Goal: Find specific page/section: Find specific page/section

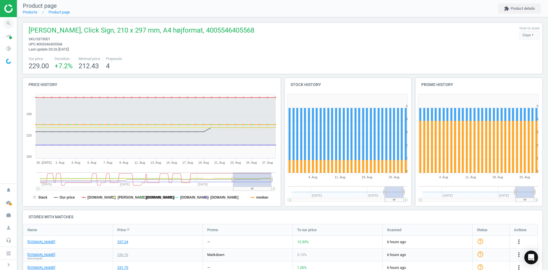
click at [9, 25] on icon "search" at bounding box center [8, 23] width 11 height 11
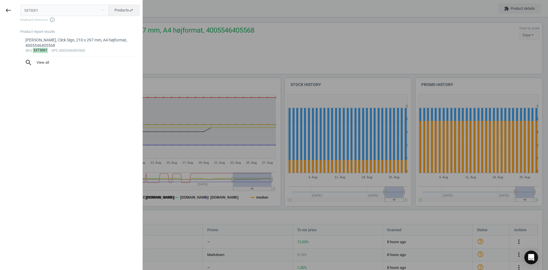
drag, startPoint x: 45, startPoint y: 10, endPoint x: 1, endPoint y: 10, distance: 44.0
click at [1, 10] on div "keyboard_backspace 5373001 close Products swap_horiz Keyboard shortcuts info_ou…" at bounding box center [71, 136] width 143 height 270
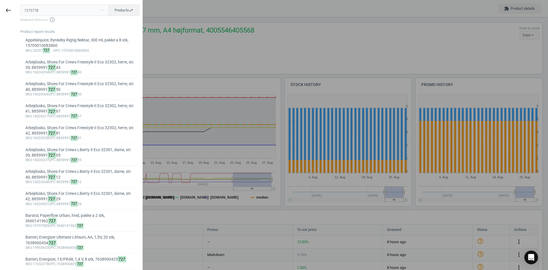
type input "7275778"
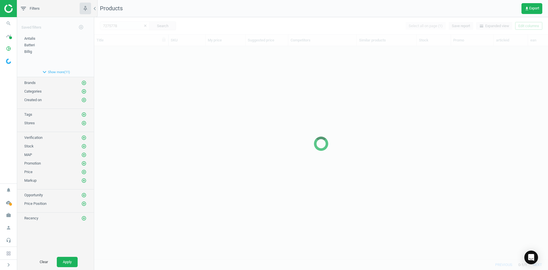
scroll to position [205, 450]
click at [123, 67] on div at bounding box center [321, 143] width 454 height 253
click at [123, 60] on div at bounding box center [321, 143] width 454 height 253
click at [123, 59] on div at bounding box center [321, 143] width 454 height 253
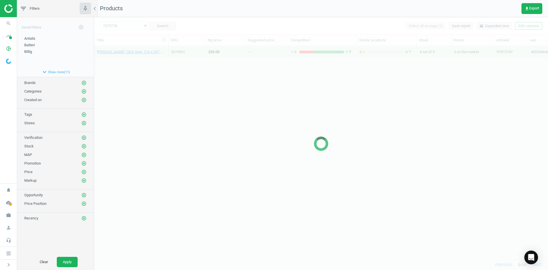
click at [123, 57] on div at bounding box center [321, 143] width 454 height 253
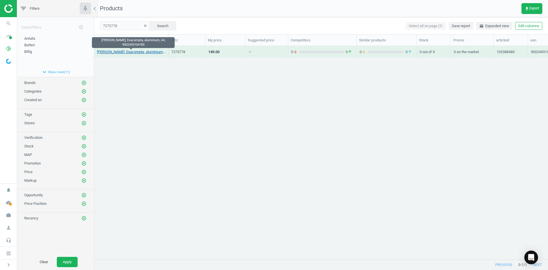
click at [121, 52] on link "[PERSON_NAME], Exacompta, aluminium, A4, 9002493104785" at bounding box center [131, 51] width 68 height 5
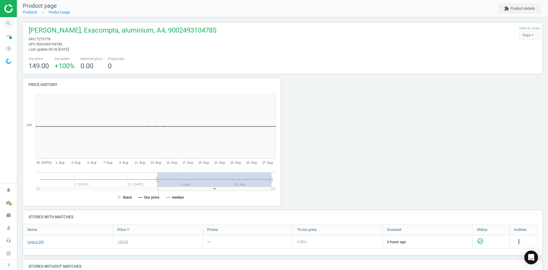
click at [6, 21] on icon "search" at bounding box center [8, 23] width 11 height 11
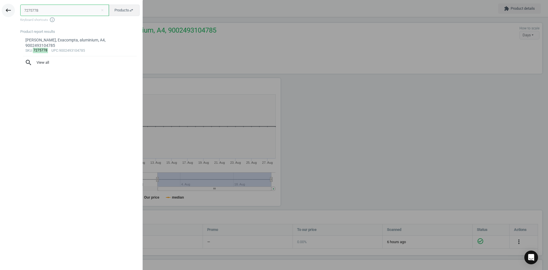
drag, startPoint x: 42, startPoint y: 11, endPoint x: 11, endPoint y: 11, distance: 31.1
click at [11, 11] on div "keyboard_backspace 7275778 close Products swap_horiz Keyboard shortcuts info_ou…" at bounding box center [71, 136] width 143 height 270
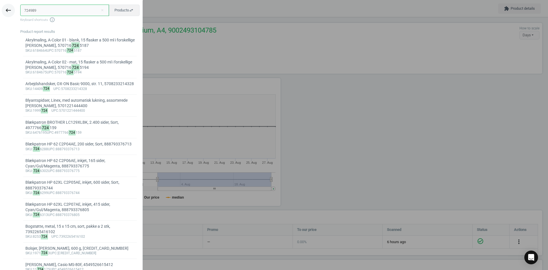
type input "724989"
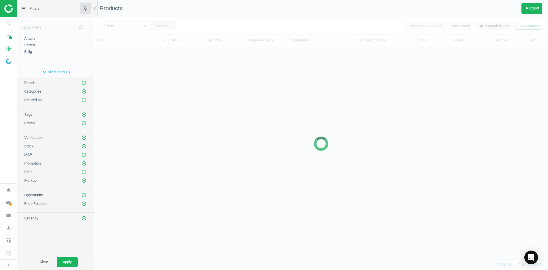
scroll to position [205, 450]
click at [134, 59] on div at bounding box center [321, 143] width 454 height 253
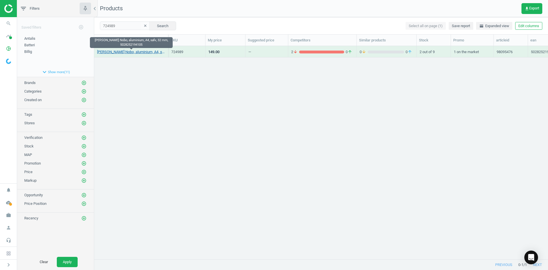
click at [131, 53] on link "[PERSON_NAME] Nobo, aluminium, A4, sølv, 32 mm, 5028252194105" at bounding box center [131, 51] width 68 height 5
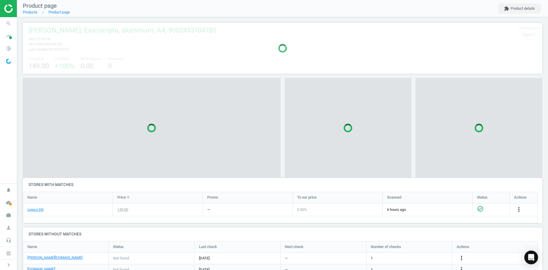
scroll to position [40, 524]
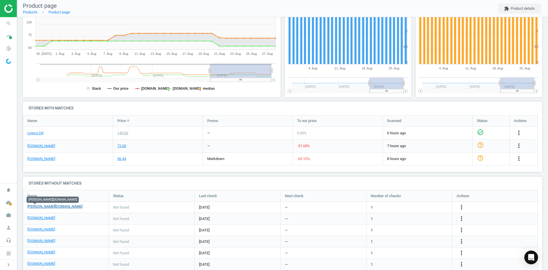
click at [34, 207] on link "[PERSON_NAME][DOMAIN_NAME]" at bounding box center [54, 206] width 55 height 5
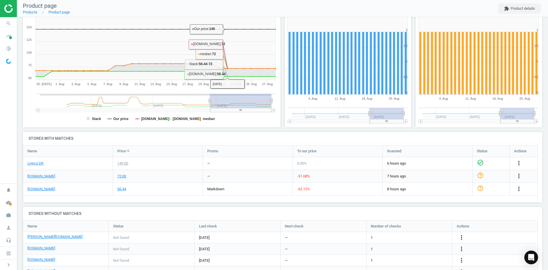
scroll to position [0, 0]
